Goal: Task Accomplishment & Management: Complete application form

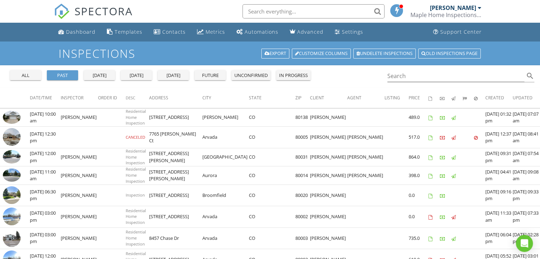
click at [467, 6] on div "[PERSON_NAME]" at bounding box center [453, 7] width 46 height 7
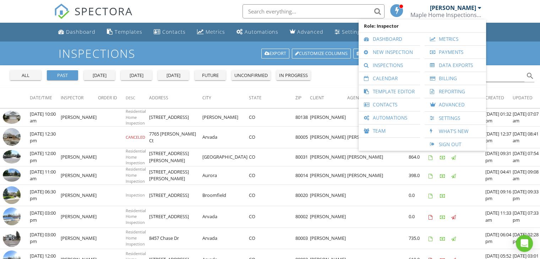
click at [178, 62] on div "Inspections Export Customize Columns Undelete inspections Old inspections page" at bounding box center [270, 54] width 540 height 24
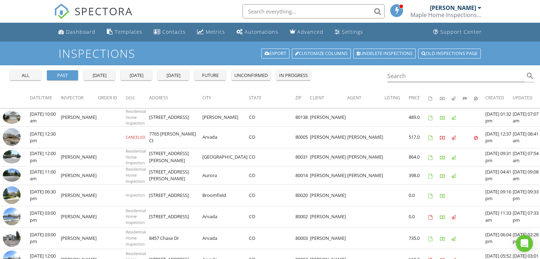
click at [114, 9] on span "SPECTORA" at bounding box center [104, 11] width 58 height 15
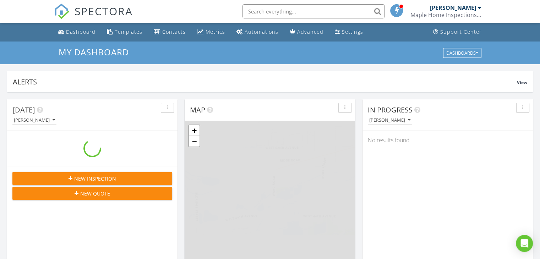
scroll to position [658, 551]
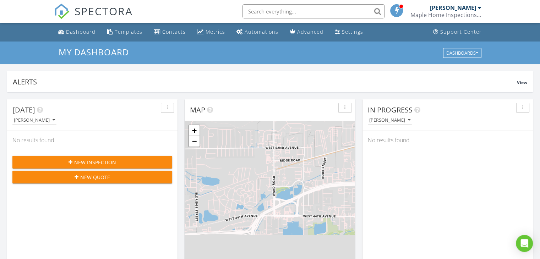
click at [103, 162] on span "New Inspection" at bounding box center [95, 162] width 42 height 7
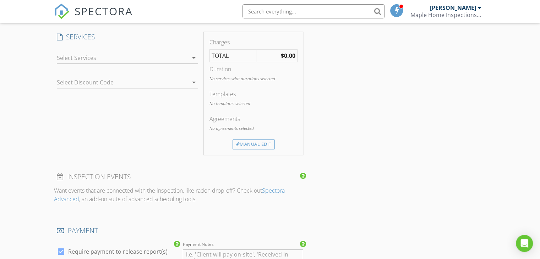
scroll to position [428, 0]
click at [195, 57] on icon "arrow_drop_down" at bounding box center [194, 58] width 9 height 9
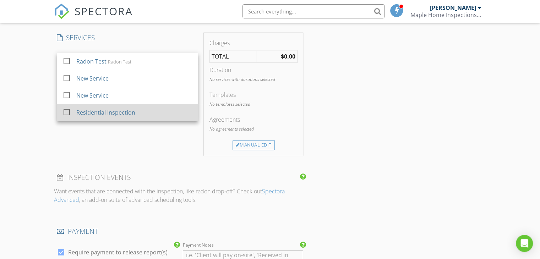
click at [66, 111] on div at bounding box center [67, 112] width 12 height 12
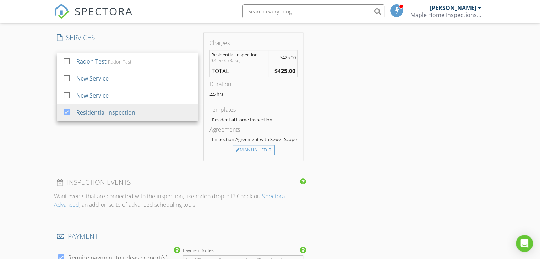
click at [299, 93] on div "Charges Residential Inspection $425.00 (Base) $425.00 TOTAL $425.00 Duration 2.…" at bounding box center [253, 97] width 99 height 128
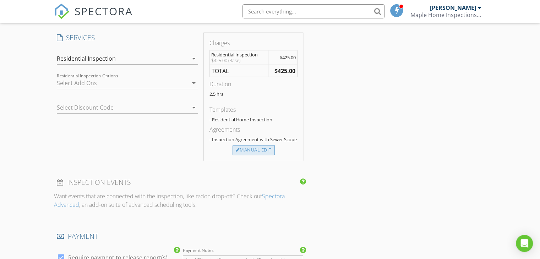
click at [247, 147] on div "Manual Edit" at bounding box center [254, 150] width 42 height 10
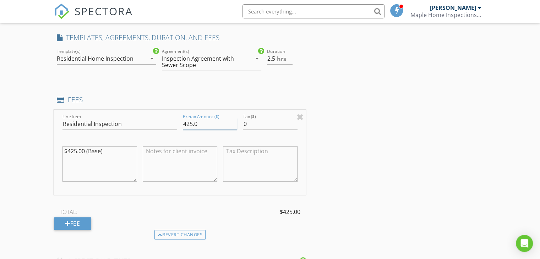
click at [197, 123] on input "425.0" at bounding box center [210, 124] width 54 height 12
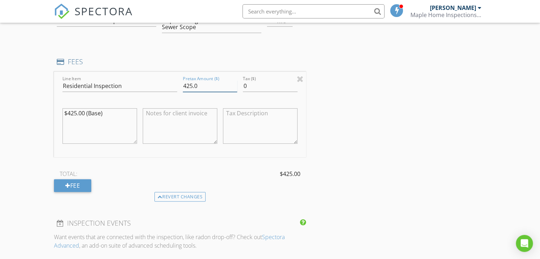
scroll to position [465, 0]
click at [83, 184] on div "Fee" at bounding box center [72, 186] width 37 height 13
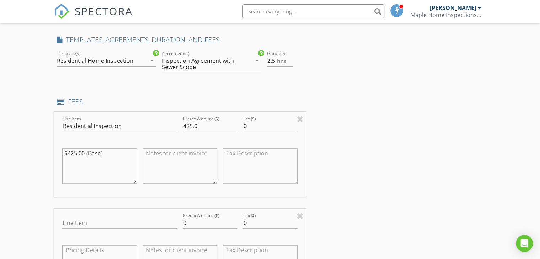
scroll to position [425, 0]
click at [288, 57] on input "3" at bounding box center [280, 62] width 26 height 12
click at [288, 57] on input "3.5" at bounding box center [280, 62] width 26 height 12
type input "4"
click at [288, 57] on input "4" at bounding box center [280, 62] width 26 height 12
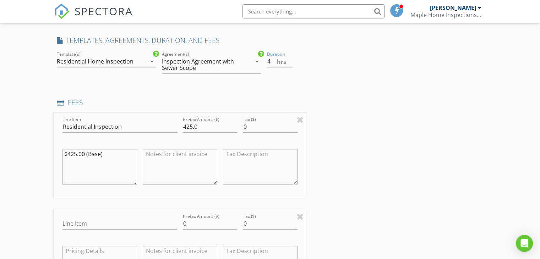
click at [248, 62] on div "Inspection Agreement with Sewer Scope" at bounding box center [207, 65] width 90 height 18
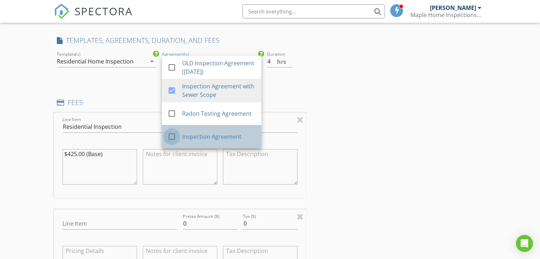
click at [169, 134] on div at bounding box center [172, 137] width 12 height 12
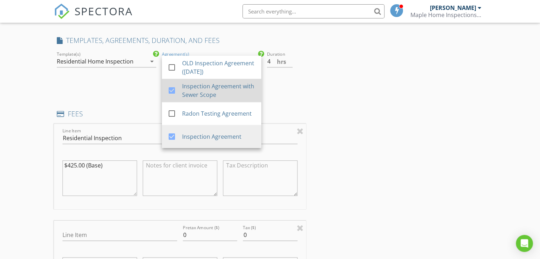
click at [172, 86] on div at bounding box center [172, 91] width 12 height 12
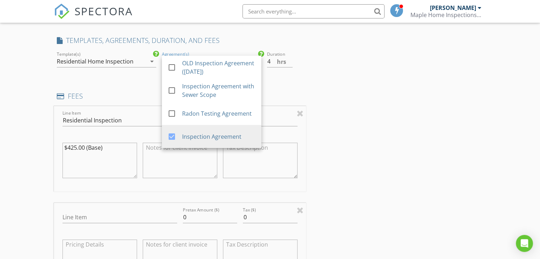
click at [23, 116] on div "New Inspection Click here to use the New Order Form INSPECTOR(S) check_box Davi…" at bounding box center [270, 243] width 540 height 1252
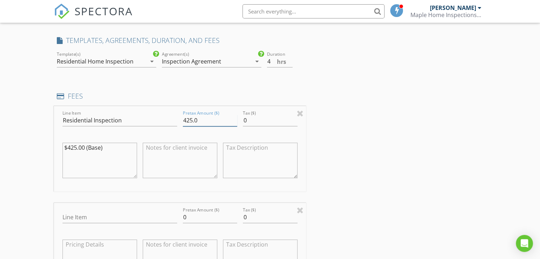
drag, startPoint x: 199, startPoint y: 122, endPoint x: 169, endPoint y: 117, distance: 30.3
click at [169, 117] on div "Line Item Residential Inspection Pretax Amount ($) 425.0 Tax ($) 0 $425.00 (Bas…" at bounding box center [180, 149] width 252 height 86
type input "518"
drag, startPoint x: 13, startPoint y: 137, endPoint x: 0, endPoint y: 135, distance: 13.2
click at [0, 135] on div "New Inspection Click here to use the New Order Form INSPECTOR(S) check_box Davi…" at bounding box center [270, 243] width 540 height 1252
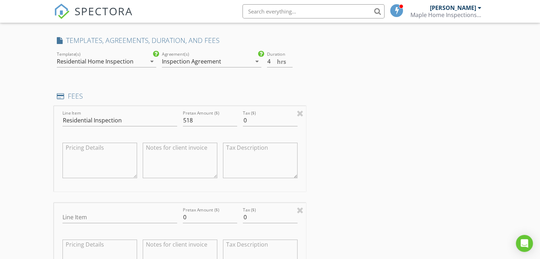
click at [27, 159] on div "New Inspection Click here to use the New Order Form INSPECTOR(S) check_box Davi…" at bounding box center [270, 243] width 540 height 1252
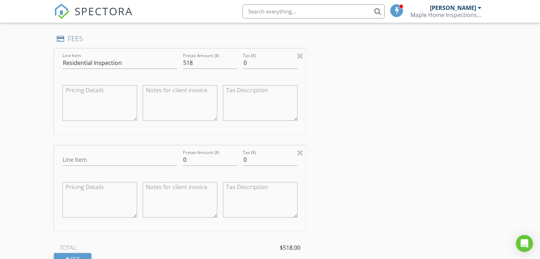
scroll to position [487, 0]
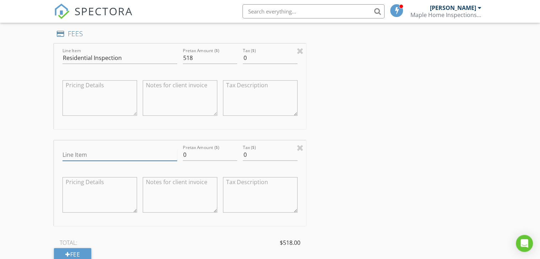
click at [77, 155] on input "Line Item" at bounding box center [120, 155] width 115 height 12
type input "Discount for Military Service"
type input "-51.8"
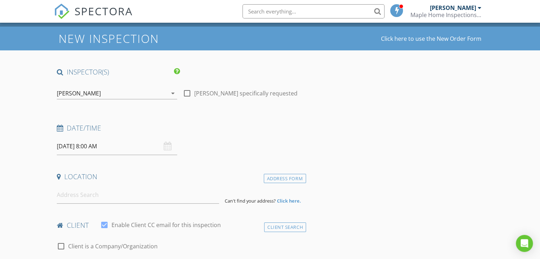
scroll to position [0, 0]
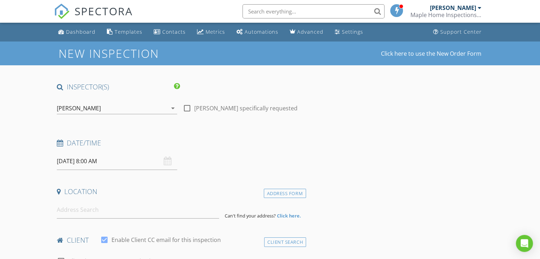
type textarea "Discount for Military Service - THANK YOU!"
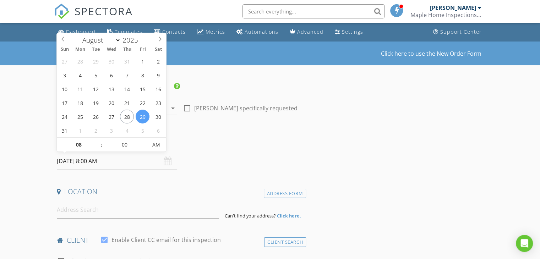
click at [115, 161] on input "08/29/2025 8:00 AM" at bounding box center [117, 161] width 120 height 17
select select "8"
click at [159, 38] on icon at bounding box center [160, 39] width 5 height 5
type input "09/04/2025 8:00 AM"
type input "09"
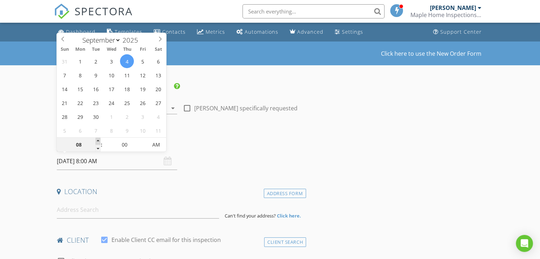
type input "09/04/2025 9:00 AM"
click at [97, 140] on span at bounding box center [98, 141] width 5 height 7
type input "10"
type input "09/04/2025 10:00 AM"
click at [97, 140] on span at bounding box center [98, 141] width 5 height 7
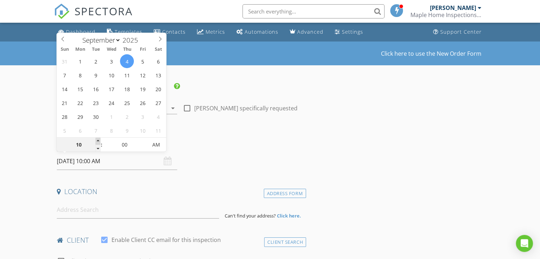
type input "11"
type input "09/04/2025 11:00 AM"
click at [97, 140] on span at bounding box center [98, 141] width 5 height 7
type input "12"
type input "09/04/2025 12:00 PM"
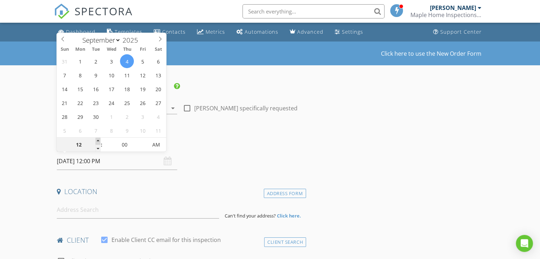
click at [97, 140] on span at bounding box center [98, 141] width 5 height 7
type input "01"
type input "09/04/2025 1:00 PM"
click at [97, 140] on span at bounding box center [98, 141] width 5 height 7
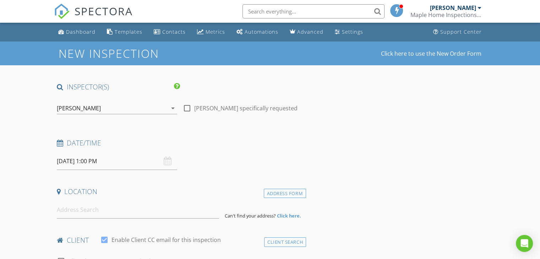
click at [216, 151] on div "Date/Time" at bounding box center [180, 146] width 252 height 14
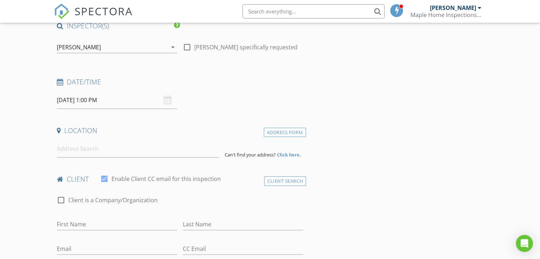
scroll to position [61, 0]
click at [182, 152] on input at bounding box center [138, 148] width 162 height 17
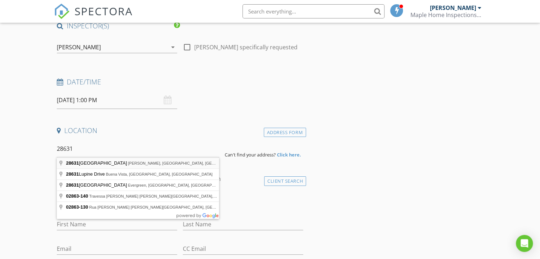
type input "28631 East 8th Place, Watkins, CO, USA"
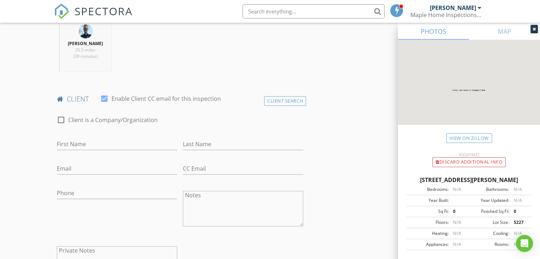
scroll to position [290, 0]
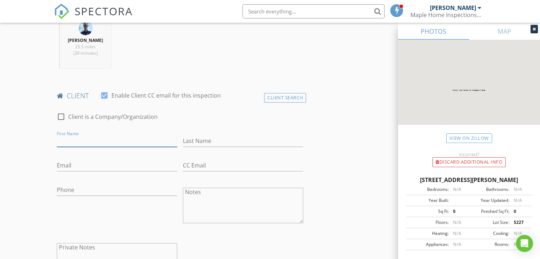
click at [88, 140] on input "First Name" at bounding box center [117, 141] width 120 height 12
type input "b"
type input "Brandon"
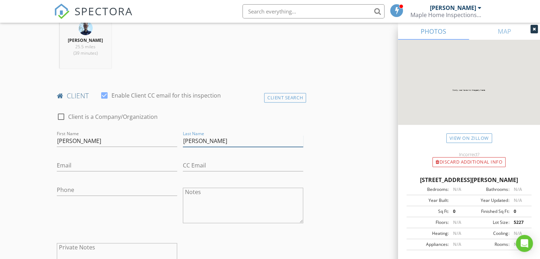
type input "Hammon"
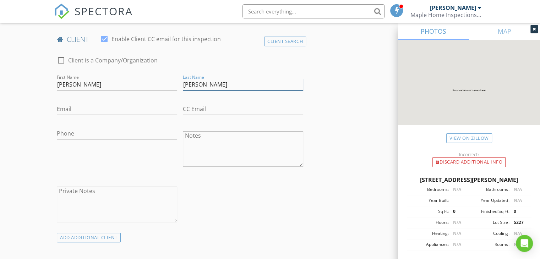
scroll to position [361, 0]
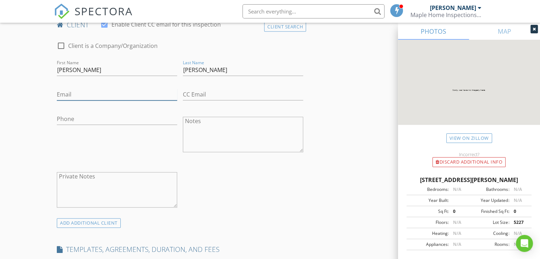
click at [125, 92] on input "Email" at bounding box center [117, 95] width 120 height 12
type input "H"
type input "h"
type input "Hammon.Brandon@yahoo.com"
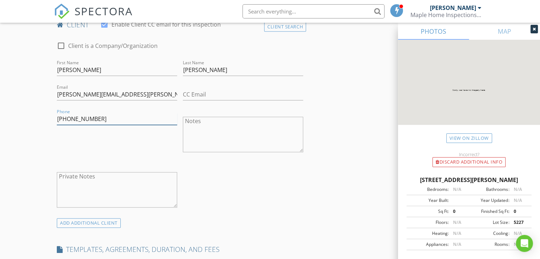
type input "727-342-2311"
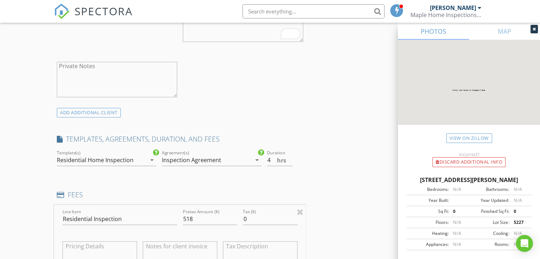
scroll to position [514, 0]
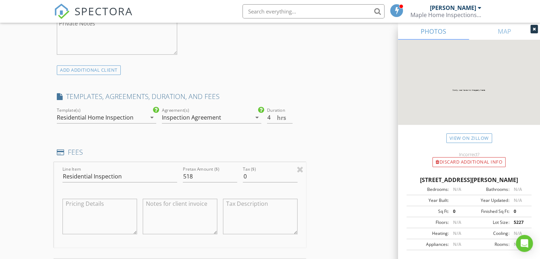
click at [99, 115] on div "Residential Home Inspection" at bounding box center [95, 117] width 77 height 6
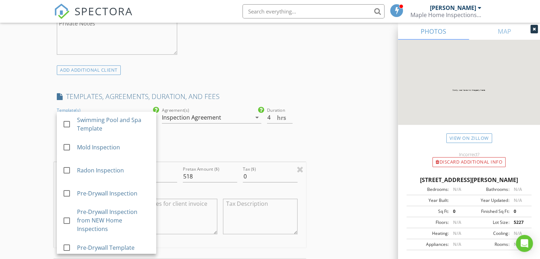
scroll to position [166, 0]
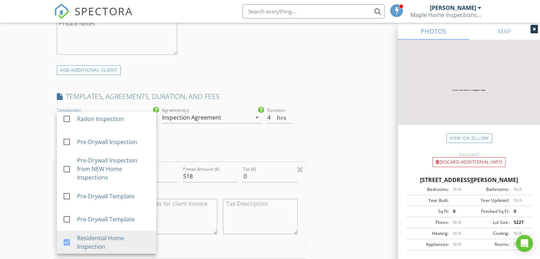
click at [24, 156] on div "New Inspection Click here to use the New Order Form INSPECTOR(S) check_box Davi…" at bounding box center [270, 225] width 540 height 1397
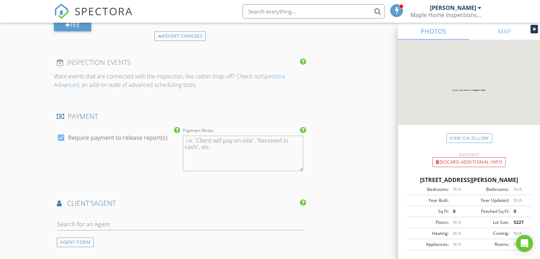
scroll to position [929, 0]
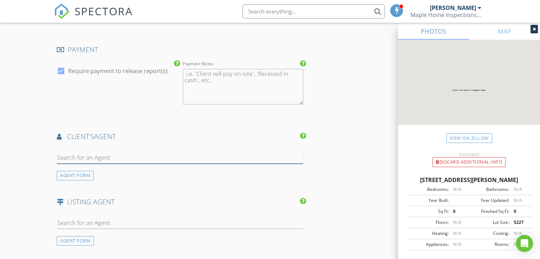
click at [84, 156] on input "text" at bounding box center [180, 158] width 247 height 12
type input "[PERSON_NAME]"
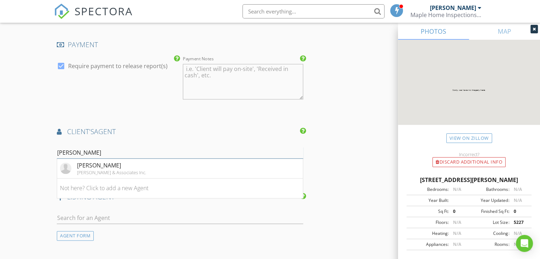
scroll to position [935, 0]
click at [95, 164] on div "[PERSON_NAME]" at bounding box center [111, 165] width 69 height 9
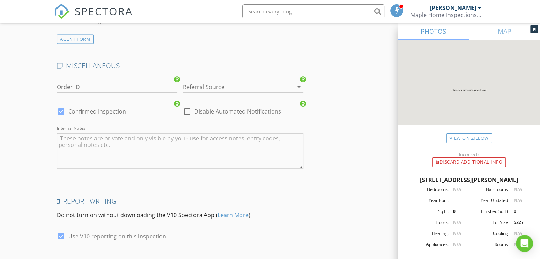
scroll to position [1297, 0]
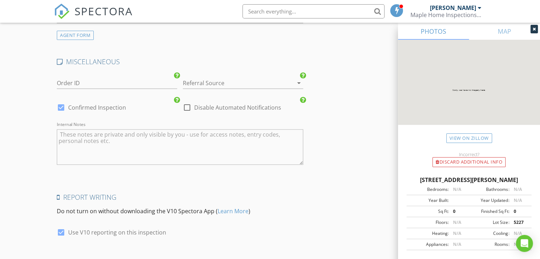
click at [132, 140] on textarea "Internal Notes" at bounding box center [180, 147] width 247 height 36
type textarea "S"
click at [206, 83] on div at bounding box center [233, 82] width 101 height 11
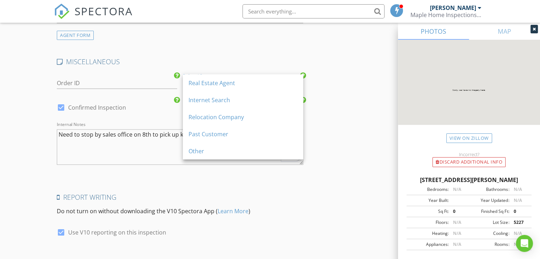
click at [206, 83] on div "Real Estate Agent" at bounding box center [243, 83] width 109 height 9
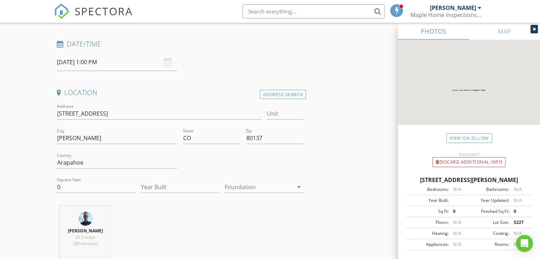
scroll to position [0, 0]
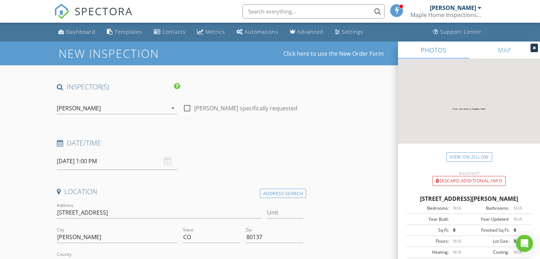
type textarea "Need to stop by the sales office on 8th to pick up key"
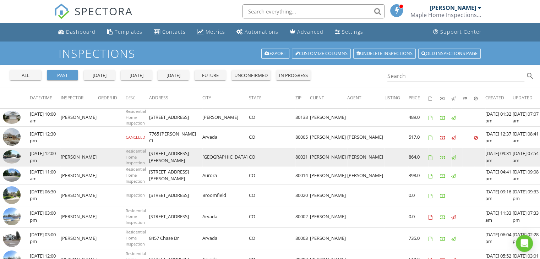
click at [8, 155] on img at bounding box center [12, 157] width 18 height 14
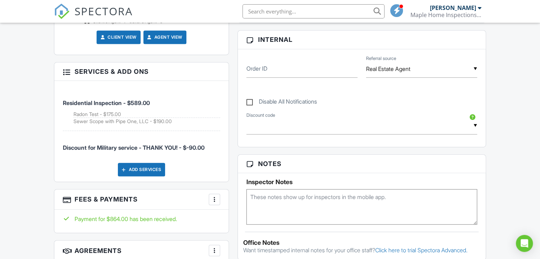
scroll to position [334, 0]
